Goal: Information Seeking & Learning: Learn about a topic

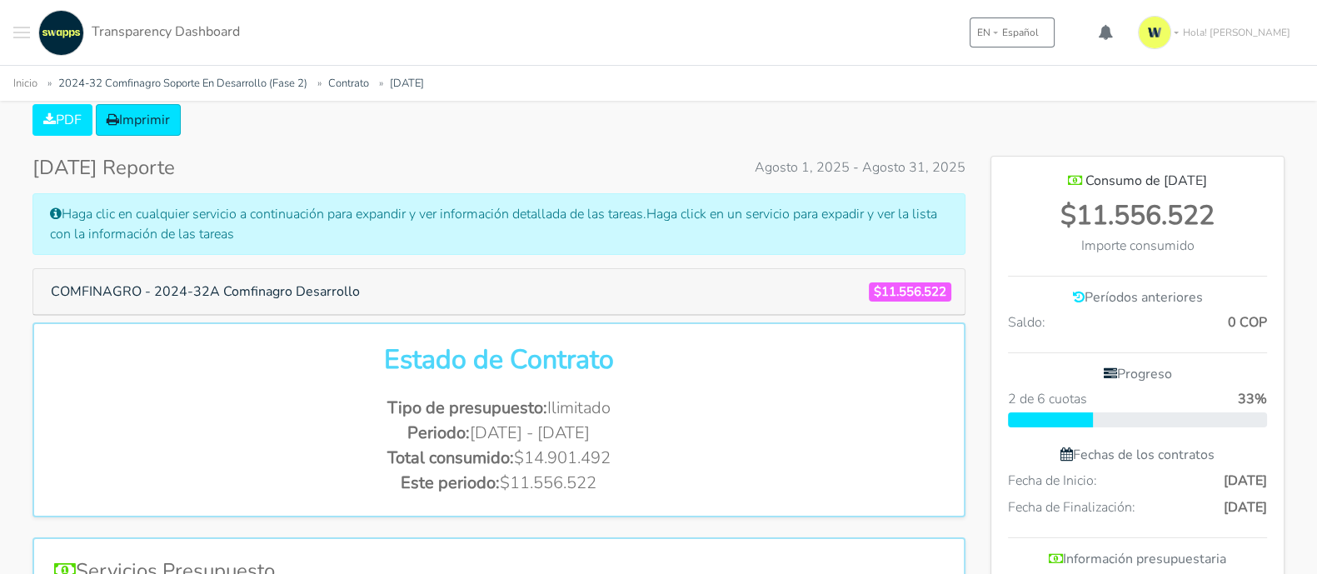
scroll to position [207, 0]
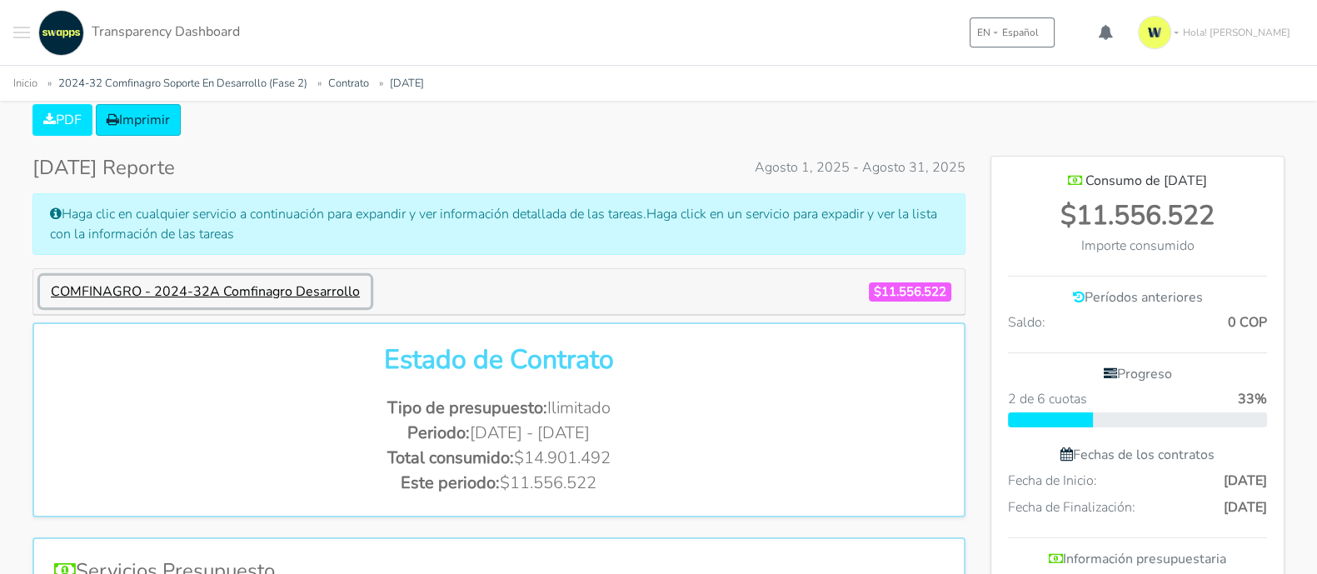
click at [287, 287] on button "COMFINAGRO - 2024-32A Comfinagro Desarrollo" at bounding box center [205, 292] width 331 height 32
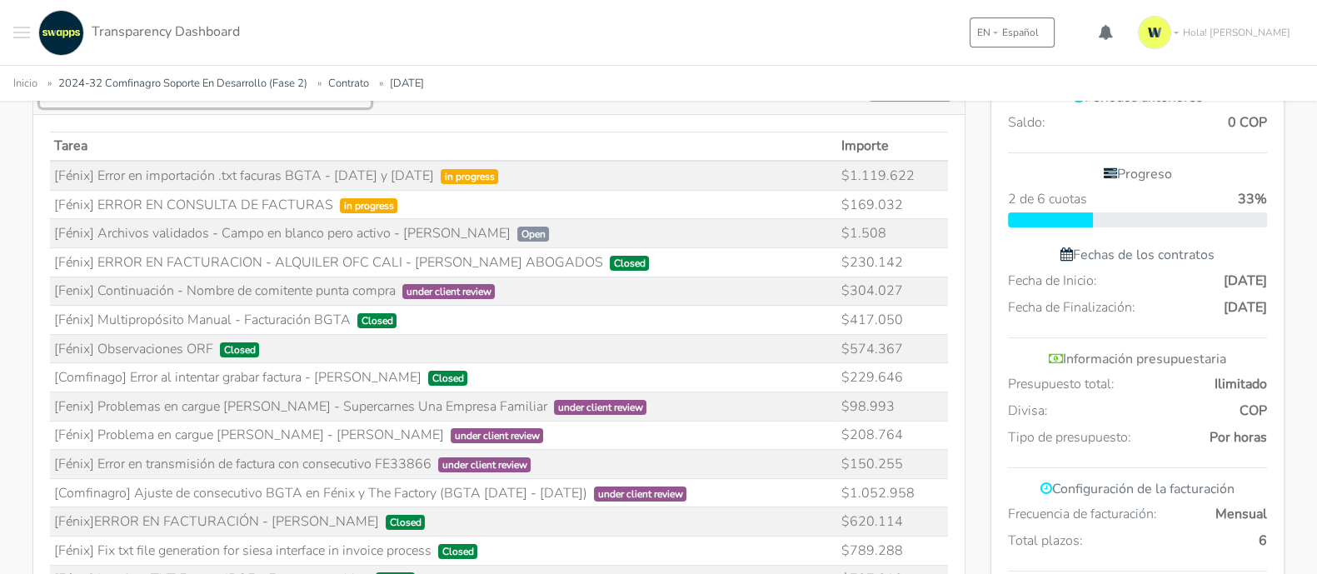
scroll to position [416, 0]
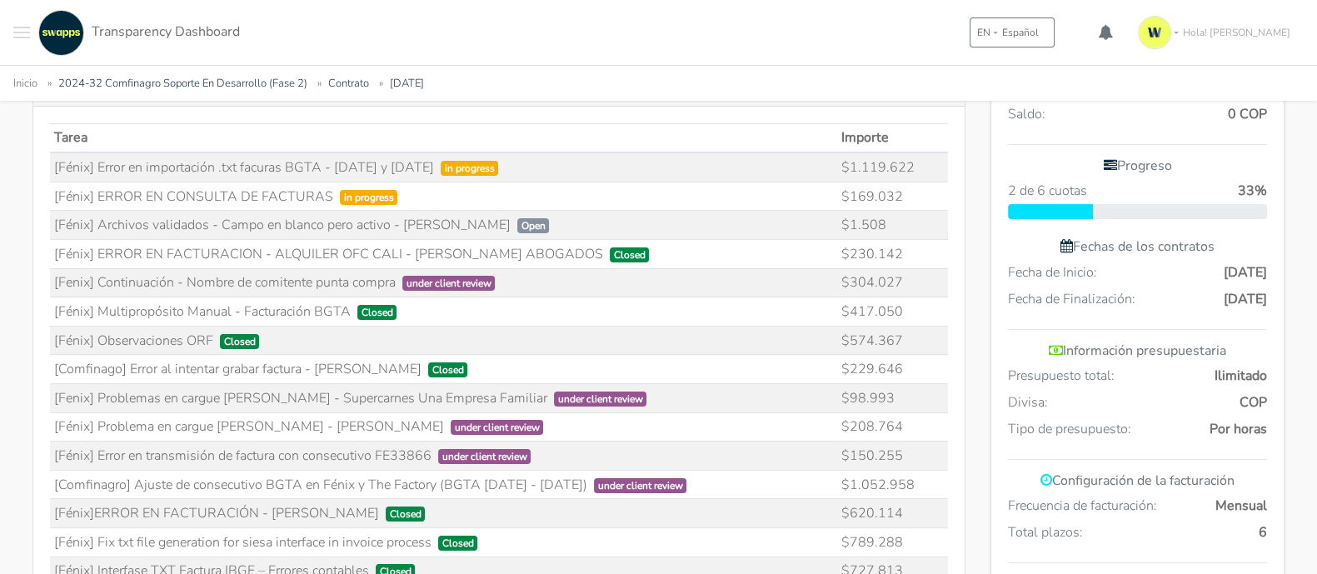
click at [277, 195] on td "[Fénix] ERROR EN CONSULTA DE FACTURAS in progress" at bounding box center [443, 196] width 787 height 29
click at [874, 187] on td "$169.032" at bounding box center [892, 196] width 110 height 29
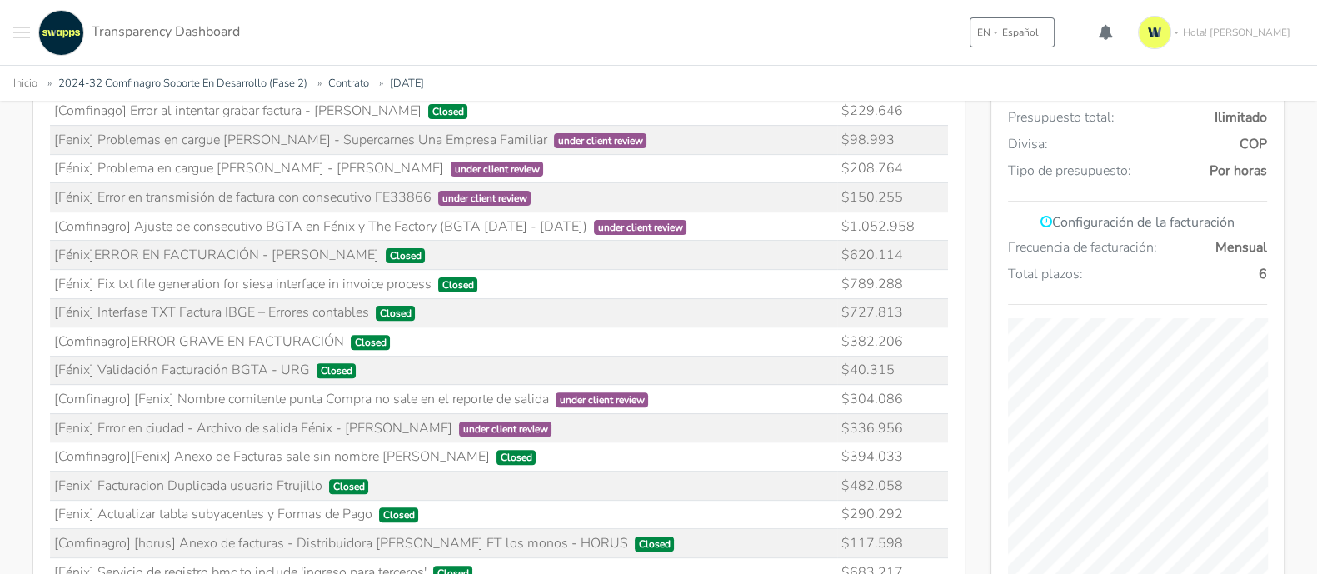
scroll to position [935, 0]
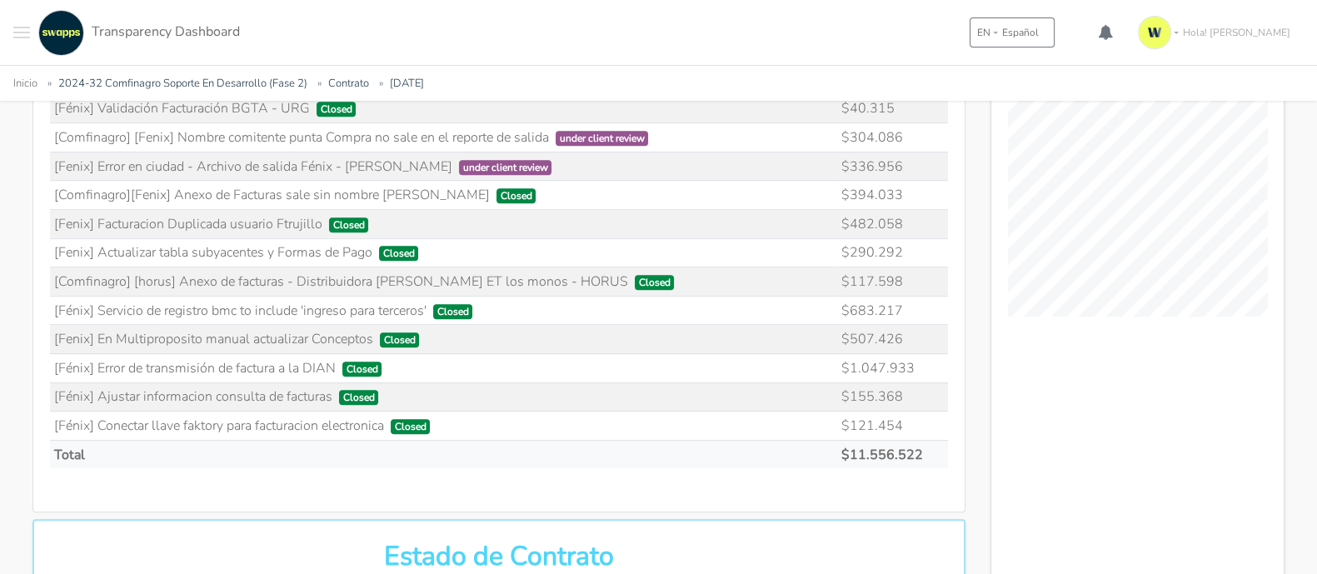
drag, startPoint x: 54, startPoint y: 162, endPoint x: 923, endPoint y: 451, distance: 915.8
click at [923, 451] on table "Tarea Importe in progress $1.119.622 $169.032 $1.508 $230.142" at bounding box center [499, 36] width 898 height 865
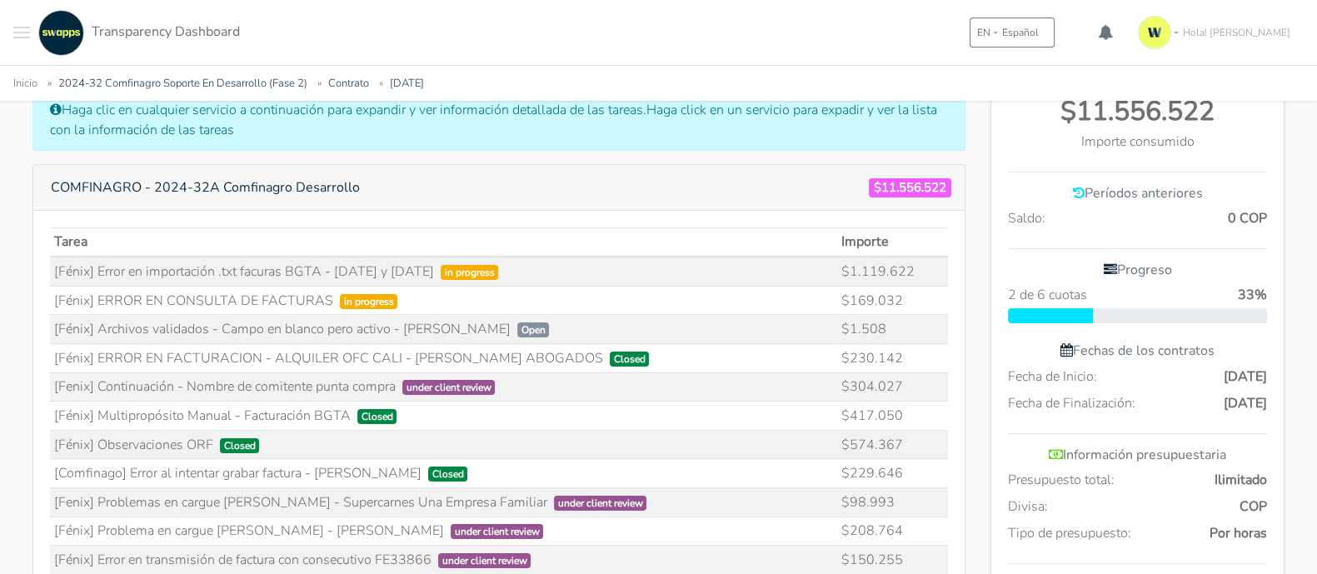
scroll to position [311, 0]
click at [462, 312] on td "[Fénix] ERROR EN CONSULTA DE FACTURAS in progress" at bounding box center [443, 301] width 787 height 29
drag, startPoint x: 96, startPoint y: 300, endPoint x: 396, endPoint y: 295, distance: 299.9
click at [396, 295] on td "[Fénix] ERROR EN CONSULTA DE FACTURAS in progress" at bounding box center [443, 301] width 787 height 29
drag, startPoint x: 846, startPoint y: 272, endPoint x: 832, endPoint y: 272, distance: 14.2
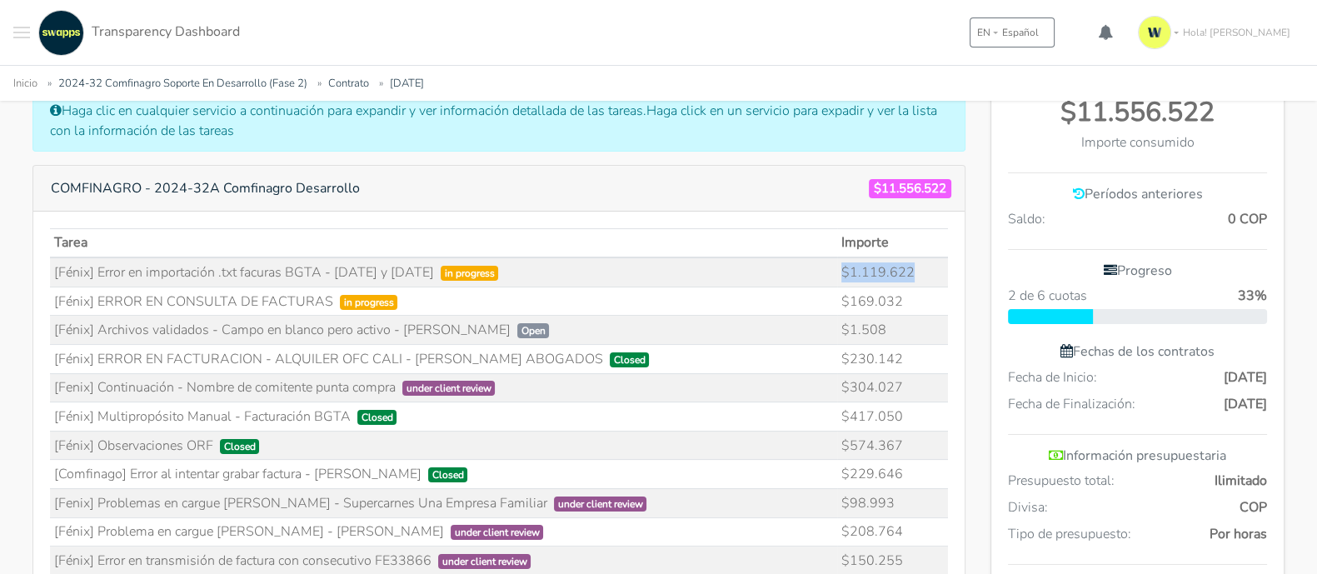
click at [832, 272] on tr "[Fénix] Error en importación .txt facuras BGTA - [DATE] y [DATE] in progress $1…" at bounding box center [499, 271] width 898 height 29
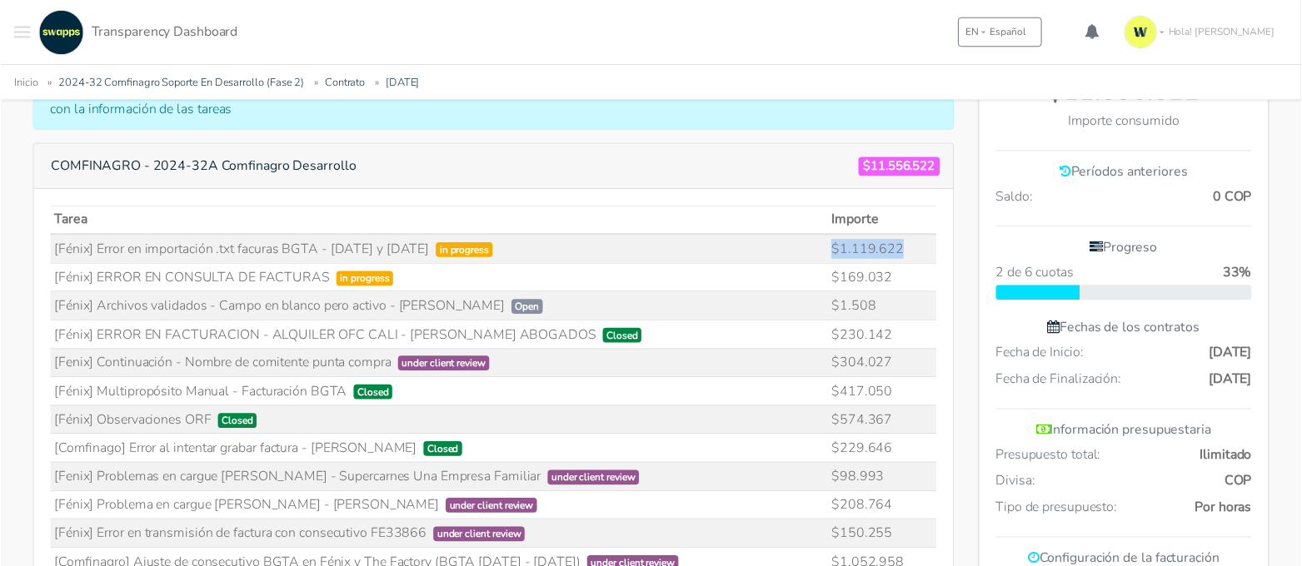
scroll to position [416, 0]
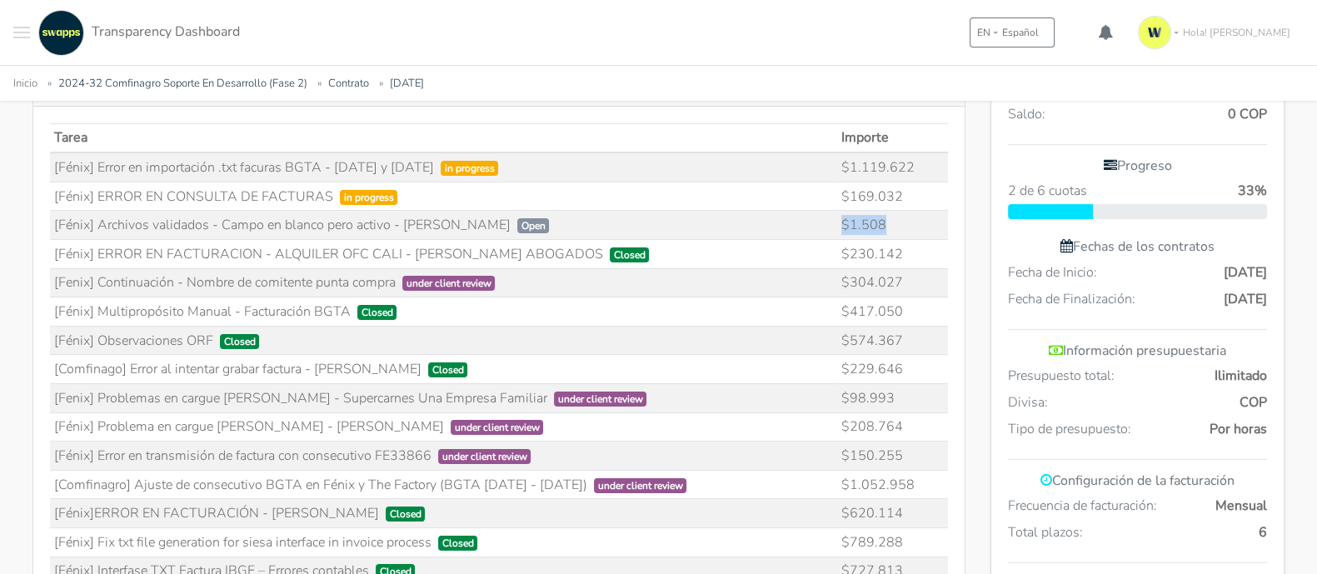
drag, startPoint x: 893, startPoint y: 220, endPoint x: 789, endPoint y: 217, distance: 104.2
click at [789, 217] on tr "[Fénix] Archivos validados - Campo en blanco pero activo - [PERSON_NAME] Open $…" at bounding box center [499, 225] width 898 height 29
click at [746, 275] on td "[Fenix] Continuación - Nombre de comitente punta compra under client review" at bounding box center [443, 281] width 787 height 29
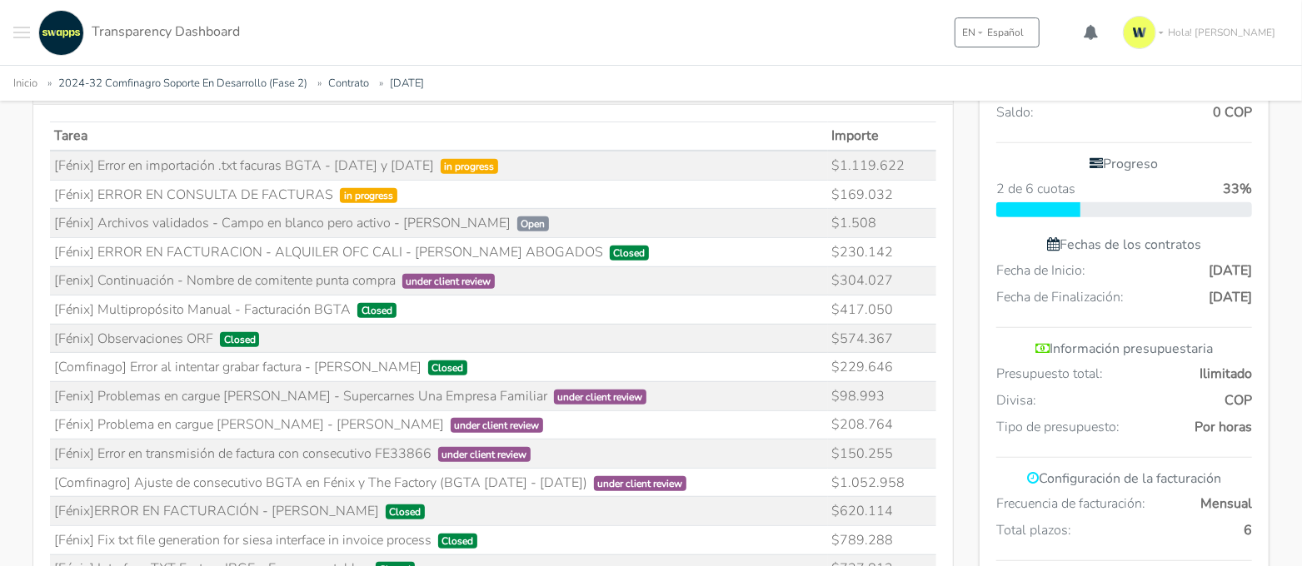
scroll to position [831057, 832606]
click at [708, 308] on td "[Fénix] Multipropósito Manual - Facturación BGTA Closed" at bounding box center [439, 310] width 778 height 29
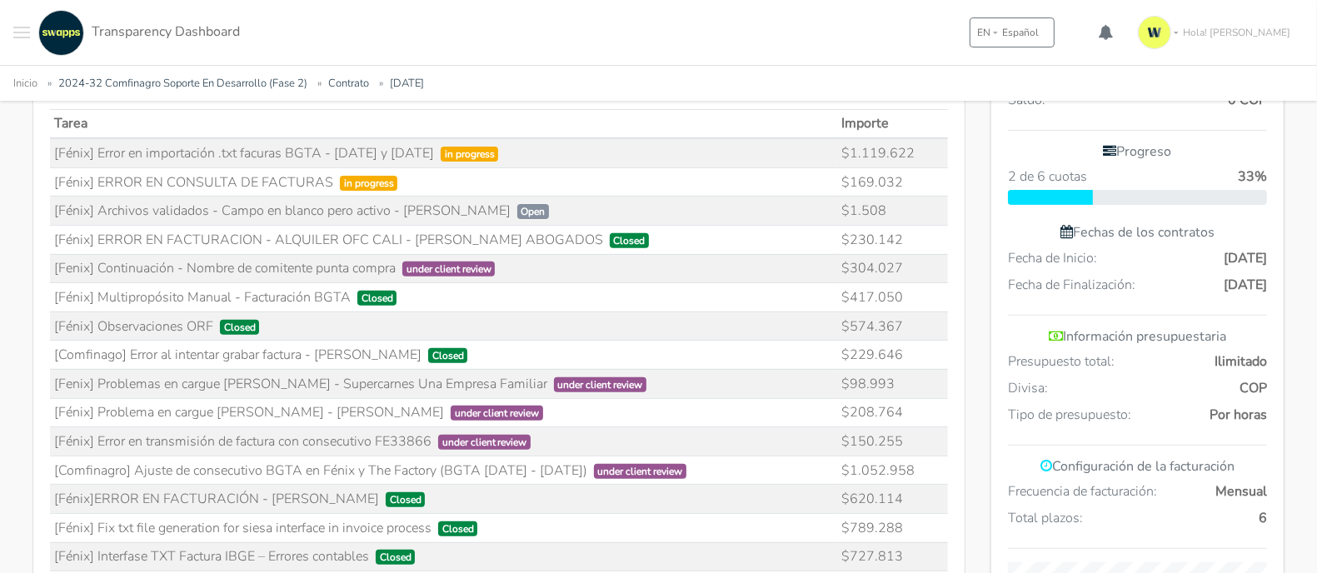
scroll to position [313, 0]
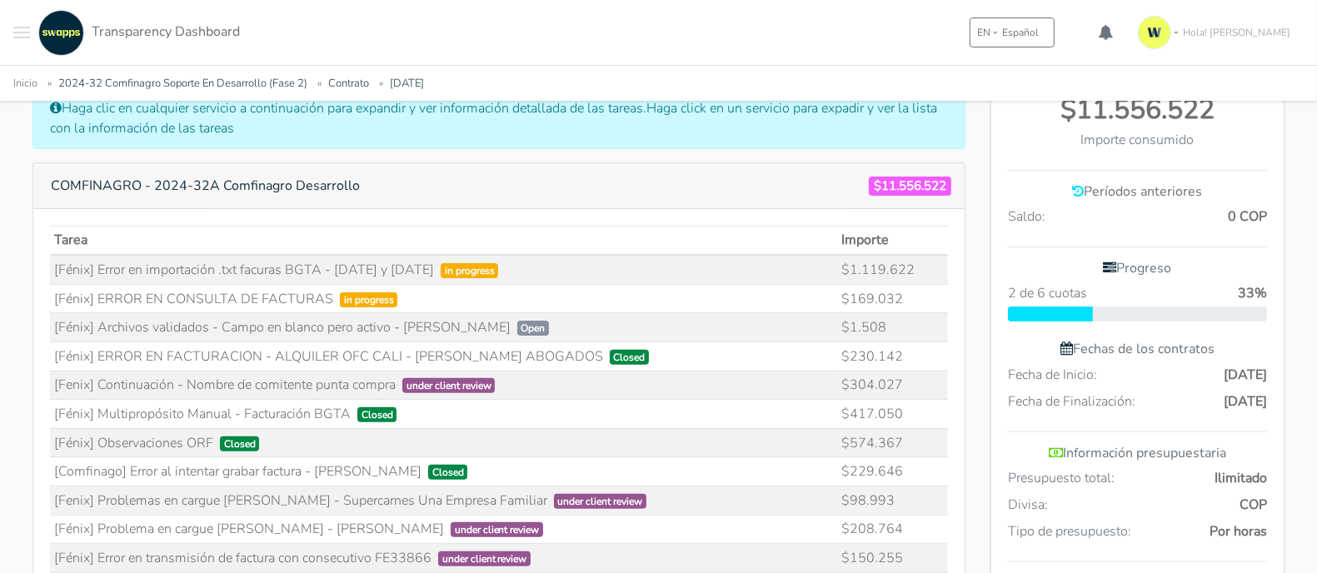
drag, startPoint x: 537, startPoint y: 325, endPoint x: 54, endPoint y: 319, distance: 483.1
click at [54, 319] on td "[Fénix] Archivos validados - Campo en blanco pero activo - [PERSON_NAME] Open" at bounding box center [443, 327] width 787 height 29
copy td "[Fénix] Archivos validados - Campo en blanco pero activo - [PERSON_NAME] Open"
drag, startPoint x: 326, startPoint y: 296, endPoint x: 52, endPoint y: 297, distance: 274.9
click at [52, 297] on td "[Fénix] ERROR EN CONSULTA DE FACTURAS in progress" at bounding box center [443, 298] width 787 height 29
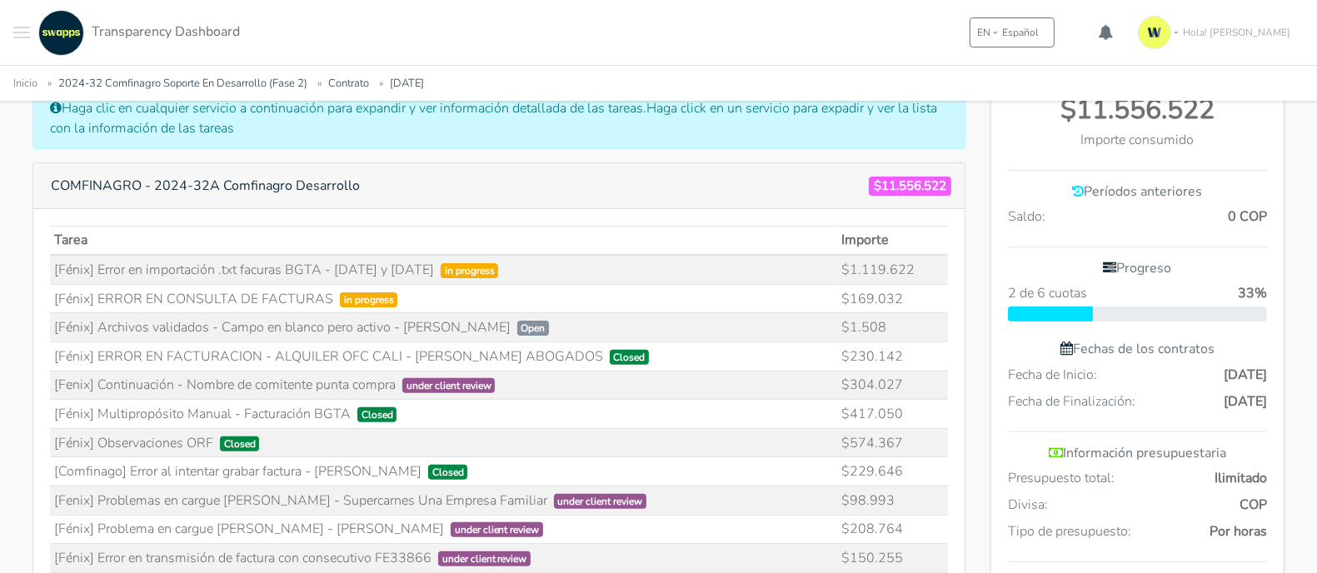
copy td "[Fénix] ERROR EN CONSULTA DE FACTURAS"
